Goal: Task Accomplishment & Management: Use online tool/utility

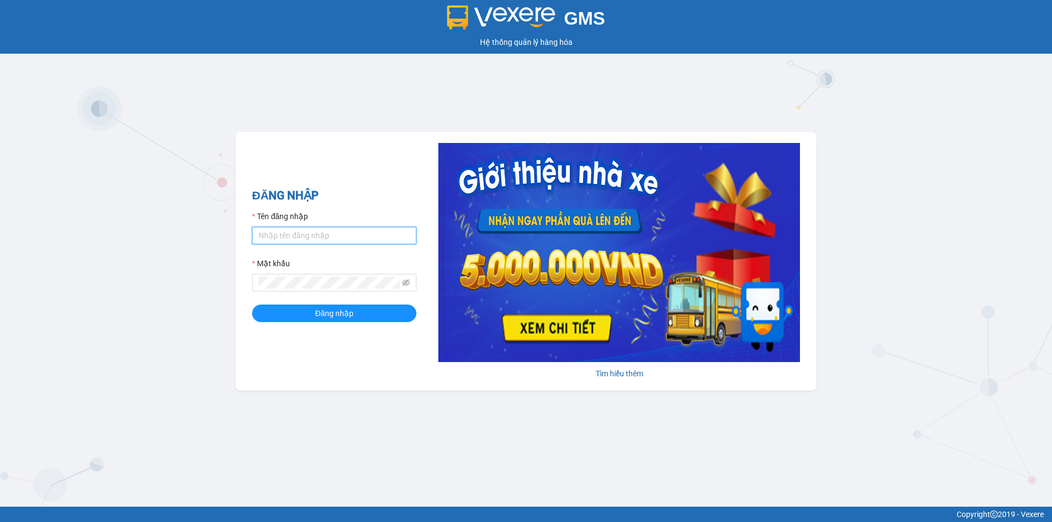
click at [289, 242] on input "Tên đăng nhập" at bounding box center [334, 236] width 164 height 18
type input "phatbt.minhtam"
click at [252, 305] on button "Đăng nhập" at bounding box center [334, 314] width 164 height 18
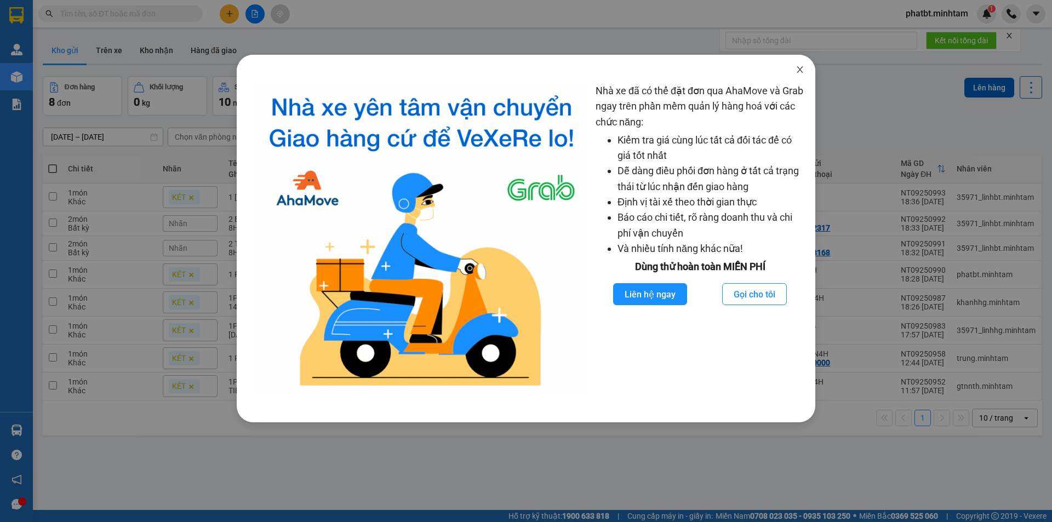
click at [802, 69] on icon "close" at bounding box center [800, 69] width 9 height 9
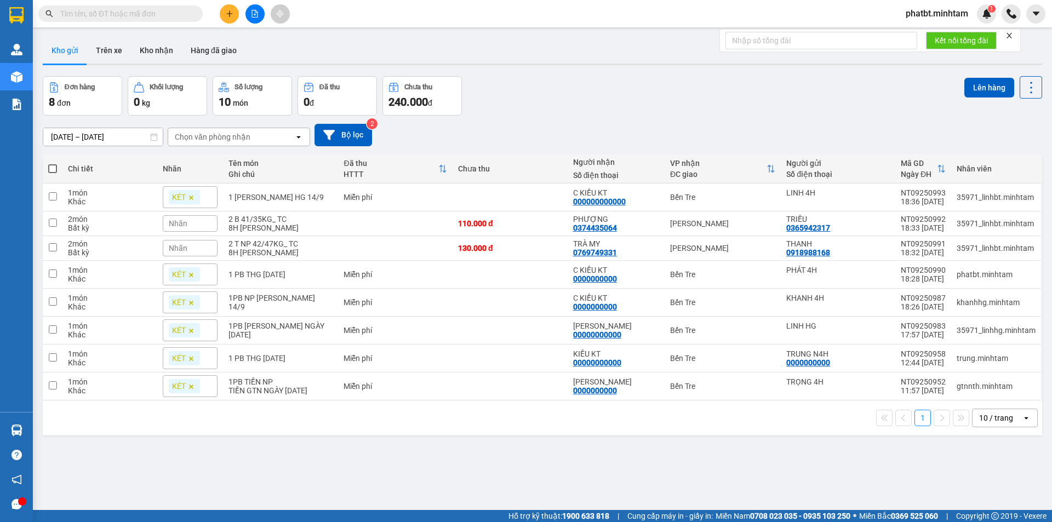
click at [985, 416] on div "10 / trang" at bounding box center [996, 418] width 34 height 11
click at [988, 399] on span "100 / trang" at bounding box center [992, 393] width 39 height 11
click at [251, 15] on icon "file-add" at bounding box center [255, 14] width 8 height 8
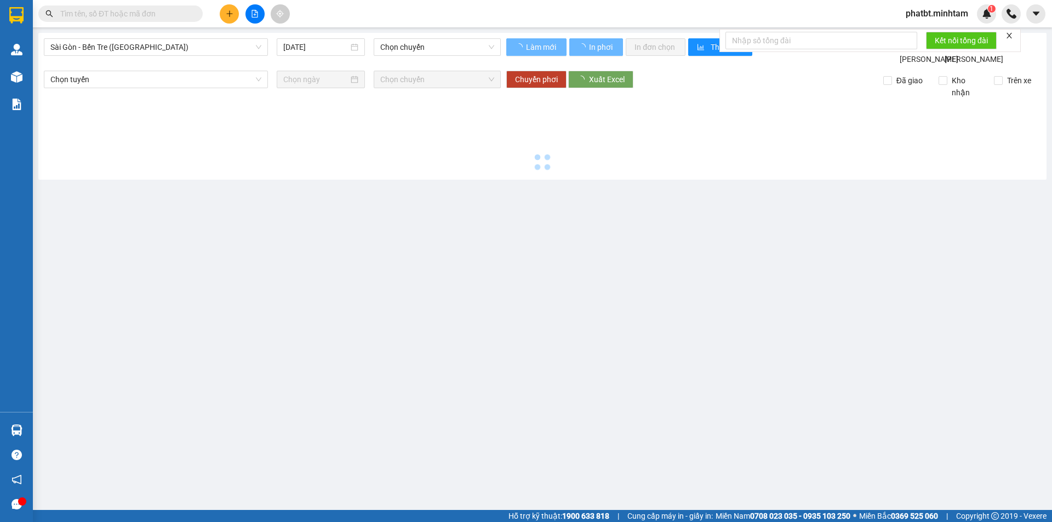
type input "[DATE]"
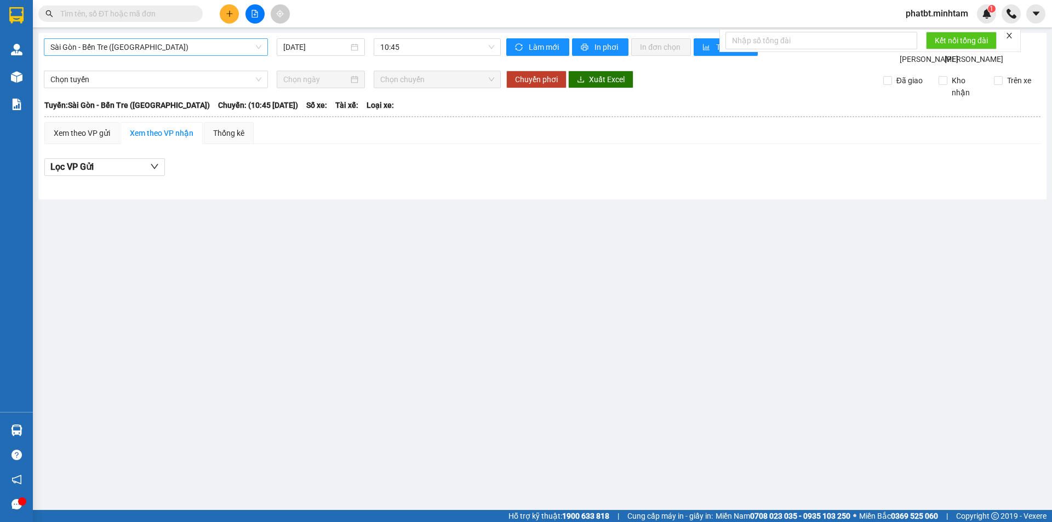
click at [145, 55] on div "Sài Gòn - Bến Tre ([GEOGRAPHIC_DATA])" at bounding box center [156, 47] width 224 height 18
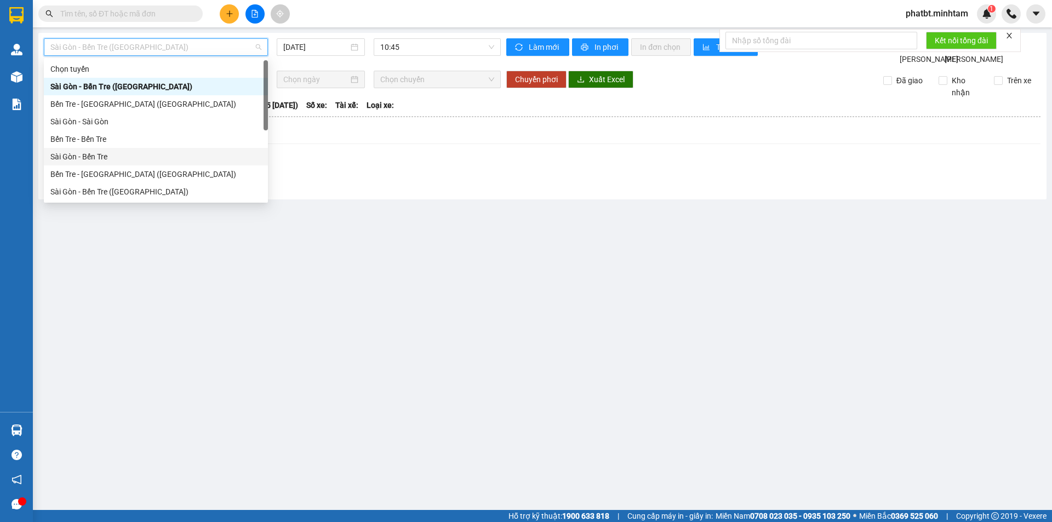
scroll to position [18, 0]
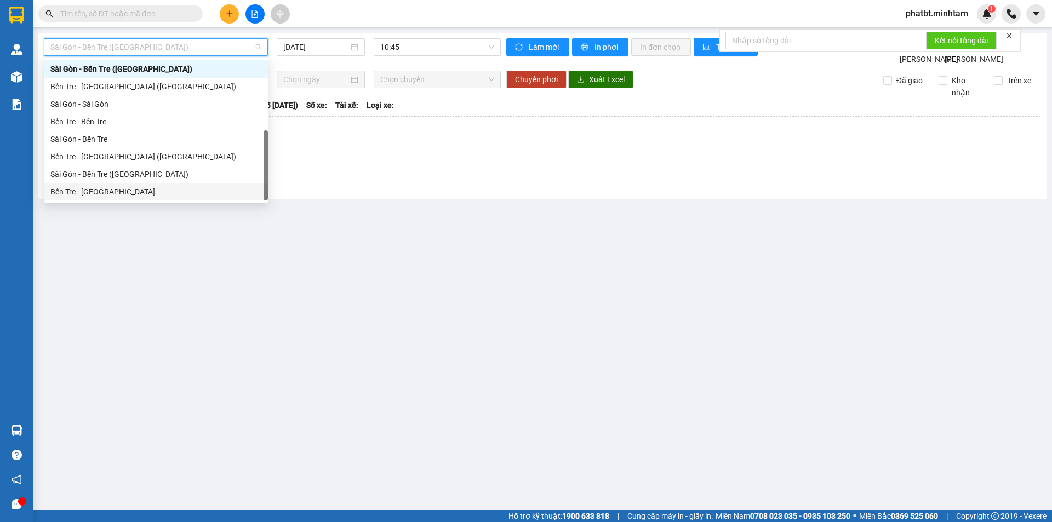
click at [125, 191] on div "Bến Tre - Sài Gòn" at bounding box center [155, 192] width 211 height 12
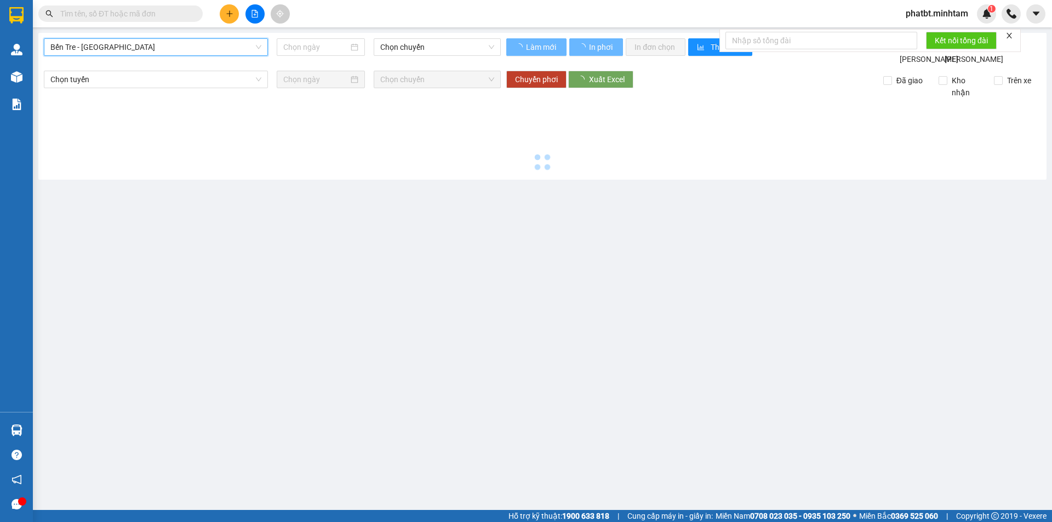
type input "15/09/2025"
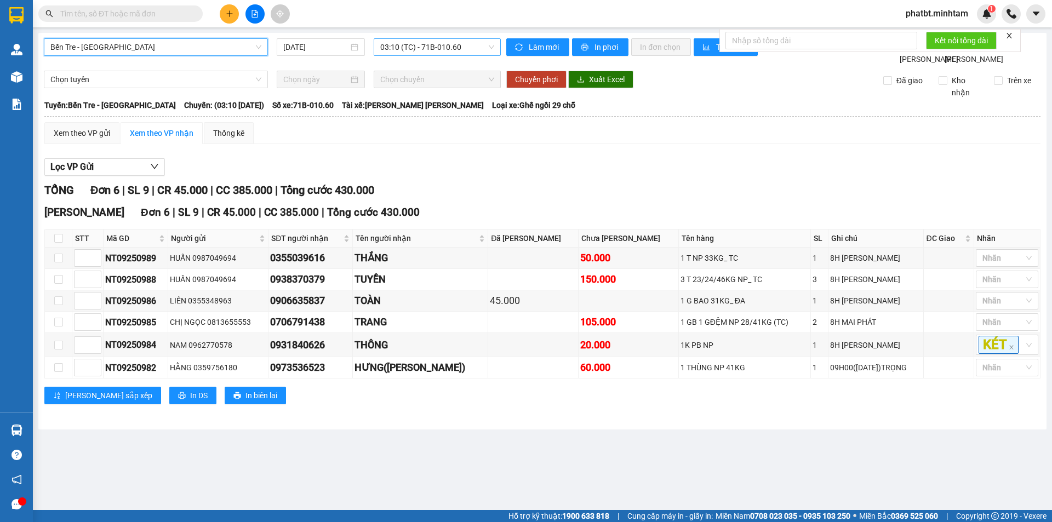
drag, startPoint x: 414, startPoint y: 47, endPoint x: 422, endPoint y: 55, distance: 12.0
click at [415, 47] on span "03:10 (TC) - 71B-010.60" at bounding box center [437, 47] width 114 height 16
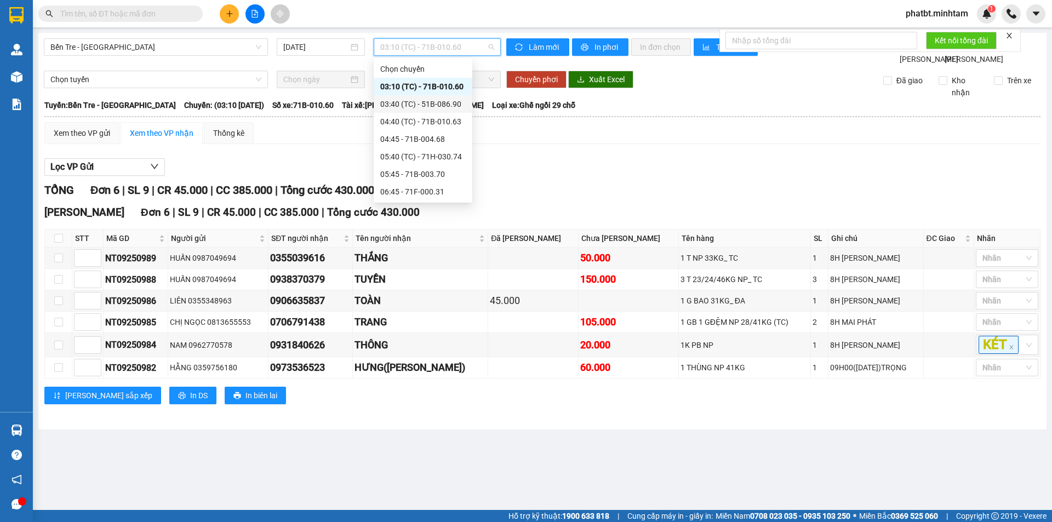
click at [448, 103] on div "03:40 (TC) - 51B-086.90" at bounding box center [422, 104] width 85 height 12
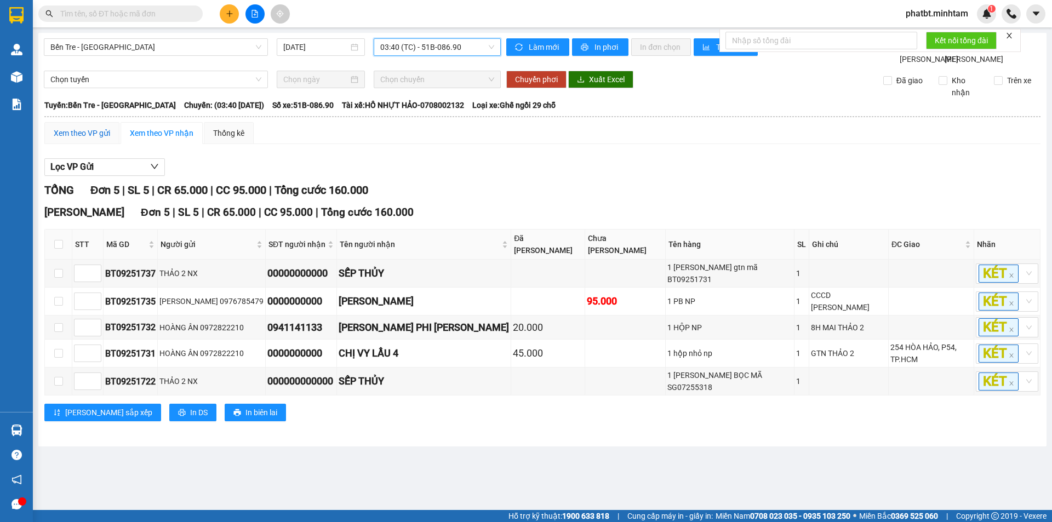
click at [85, 139] on div "Xem theo VP gửi" at bounding box center [82, 133] width 56 height 12
click at [394, 52] on span "03:40 (TC) - 51B-086.90" at bounding box center [437, 47] width 114 height 16
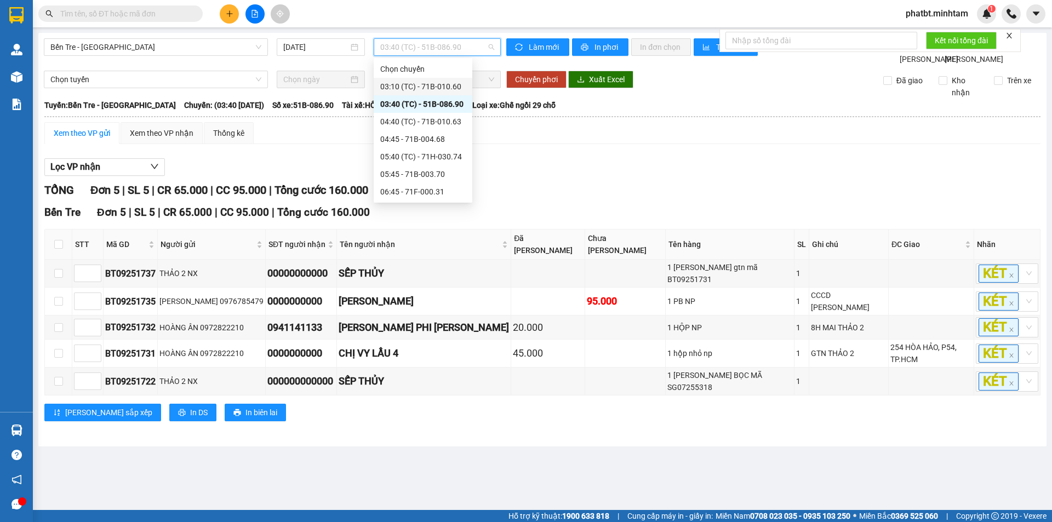
click at [420, 88] on div "03:10 (TC) - 71B-010.60" at bounding box center [422, 87] width 85 height 12
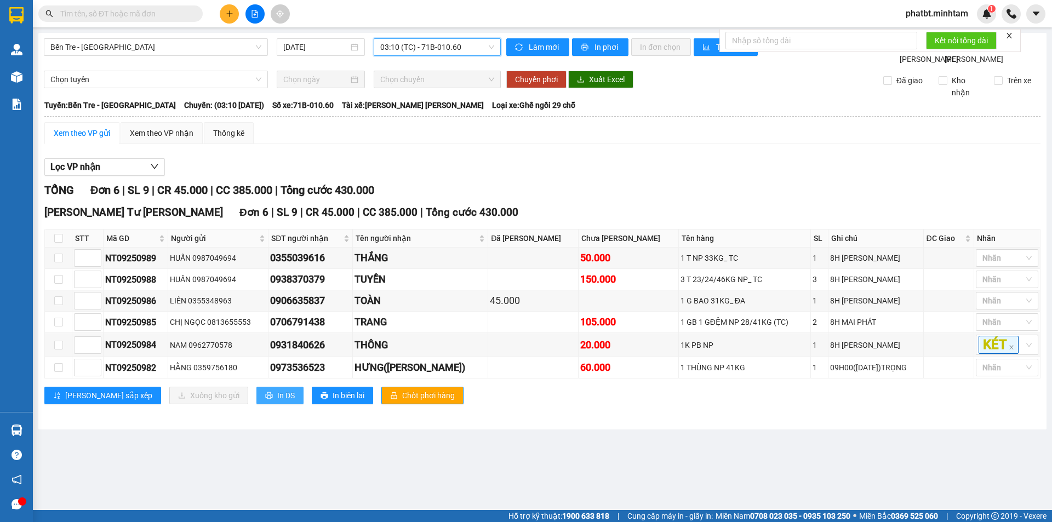
click at [277, 402] on span "In DS" at bounding box center [286, 396] width 18 height 12
click at [419, 52] on span "03:10 (TC) - 71B-010.60" at bounding box center [437, 47] width 114 height 16
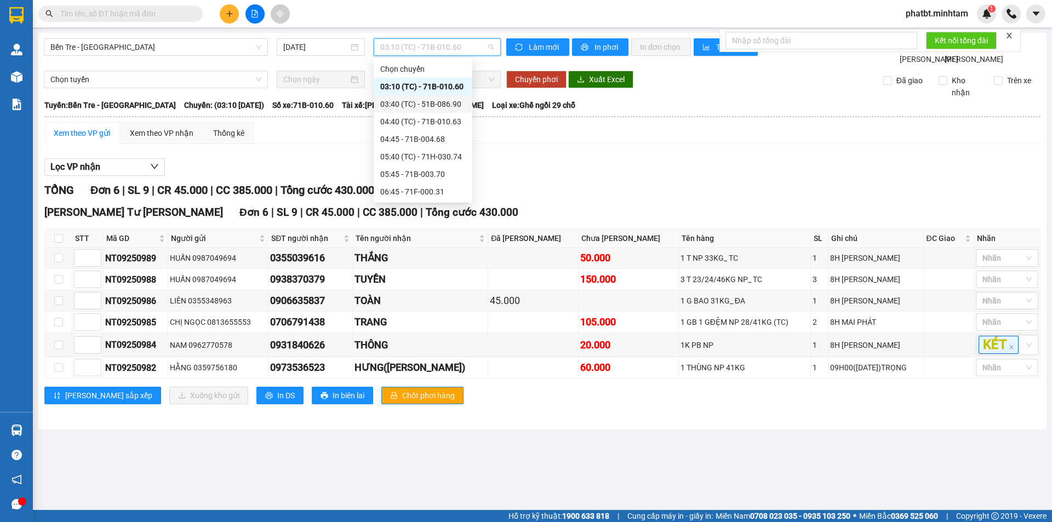
click at [436, 111] on div "03:40 (TC) - 51B-086.90" at bounding box center [423, 104] width 99 height 18
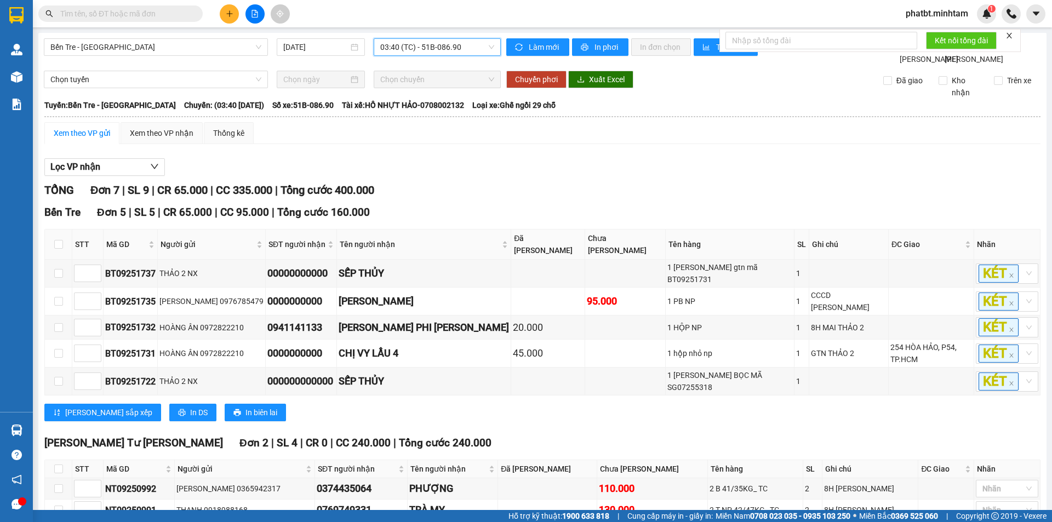
click at [83, 139] on div "Xem theo VP gửi" at bounding box center [82, 133] width 56 height 12
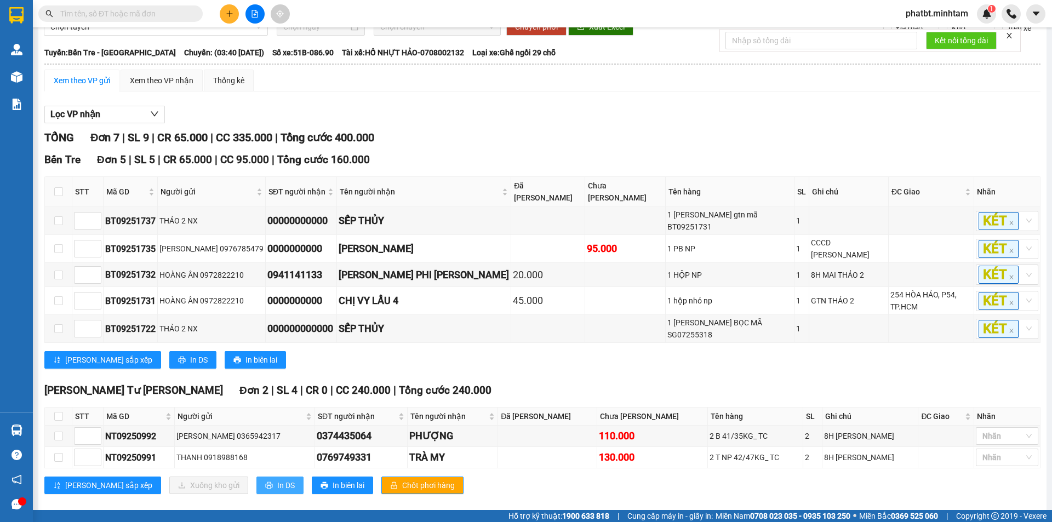
click at [277, 479] on span "In DS" at bounding box center [286, 485] width 18 height 12
